Goal: Task Accomplishment & Management: Use online tool/utility

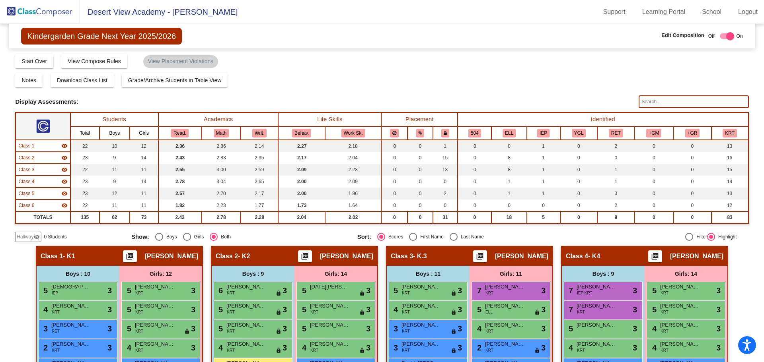
click at [59, 17] on img at bounding box center [40, 11] width 80 height 23
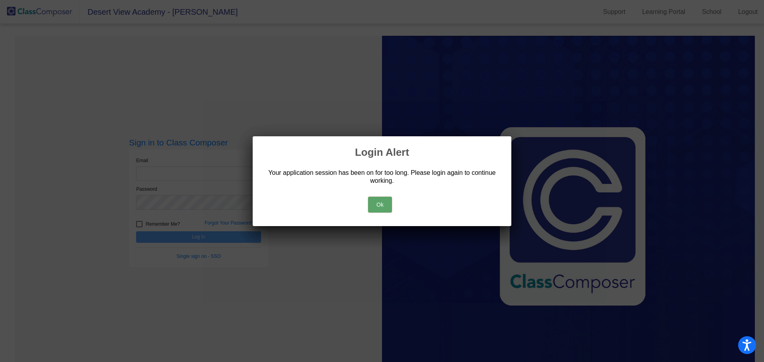
click at [383, 203] on button "Ok" at bounding box center [380, 205] width 24 height 16
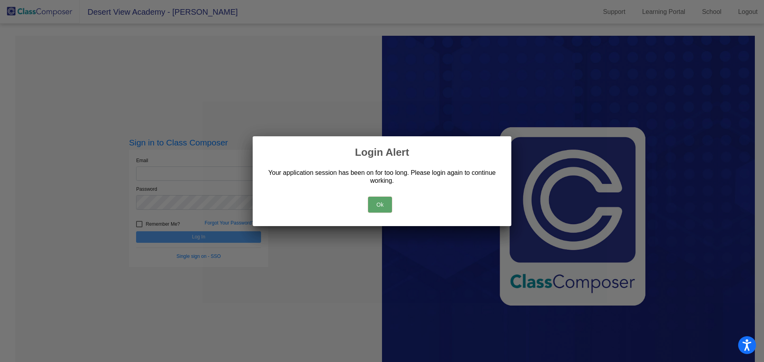
click at [383, 203] on button "Ok" at bounding box center [380, 205] width 24 height 16
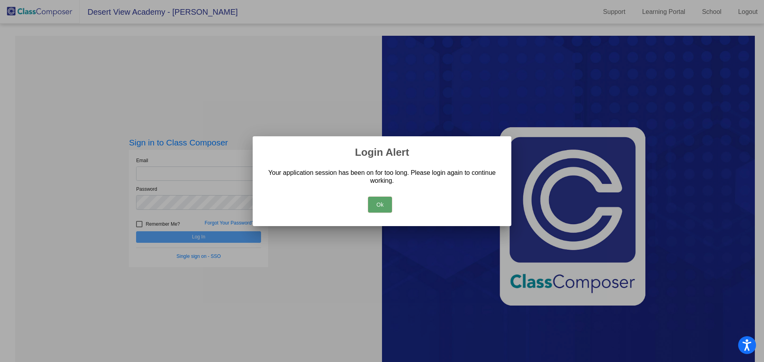
click at [383, 200] on button "Ok" at bounding box center [380, 205] width 24 height 16
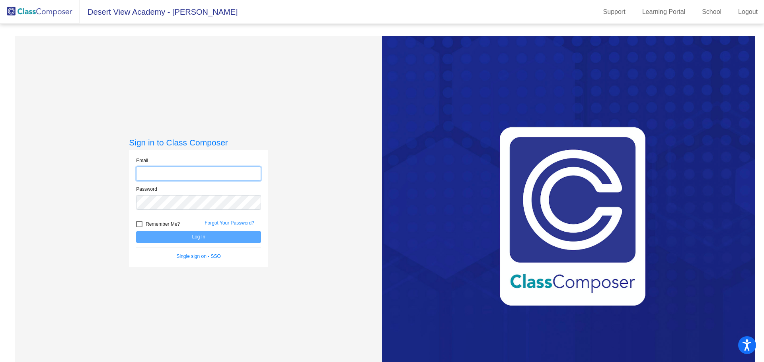
click at [196, 177] on input "email" at bounding box center [198, 174] width 125 height 15
type input "[EMAIL_ADDRESS][DOMAIN_NAME]"
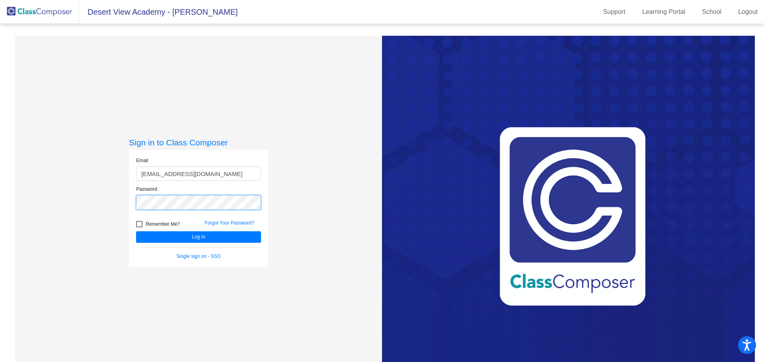
click at [136, 232] on button "Log In" at bounding box center [198, 238] width 125 height 12
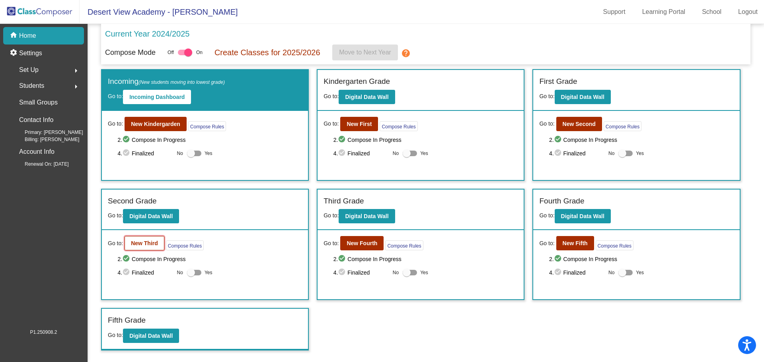
click at [142, 248] on button "New Third" at bounding box center [145, 243] width 40 height 14
